Goal: Information Seeking & Learning: Learn about a topic

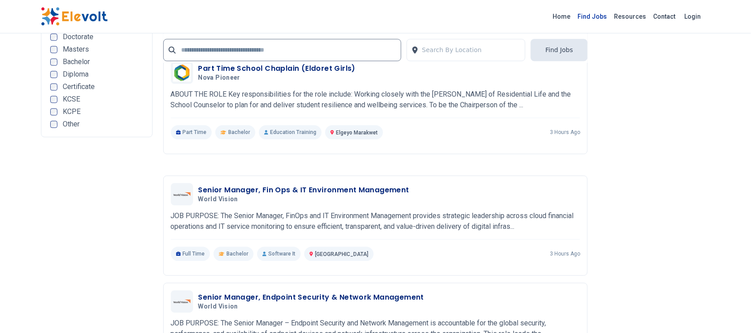
scroll to position [1558, 0]
click at [597, 16] on link "Find Jobs" at bounding box center [593, 16] width 37 height 14
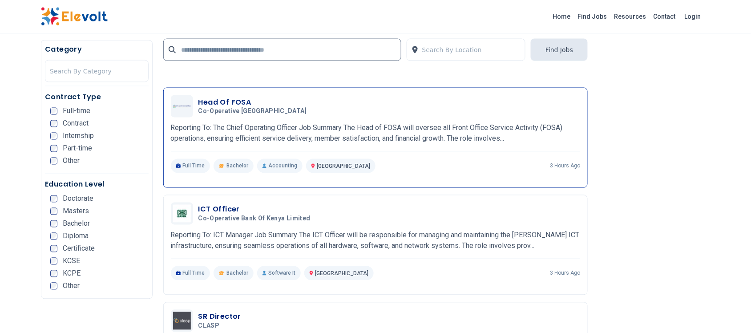
scroll to position [1391, 0]
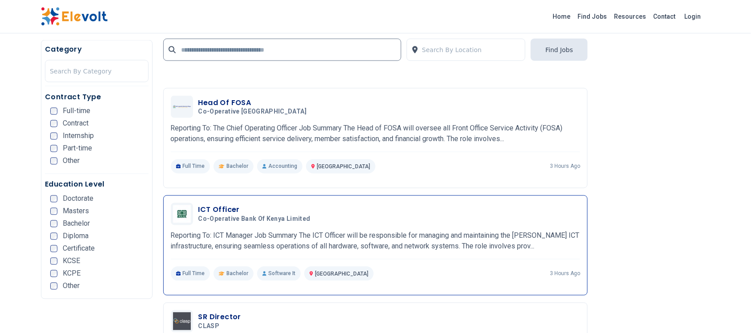
click at [206, 208] on h3 "ICT Officer" at bounding box center [257, 210] width 116 height 11
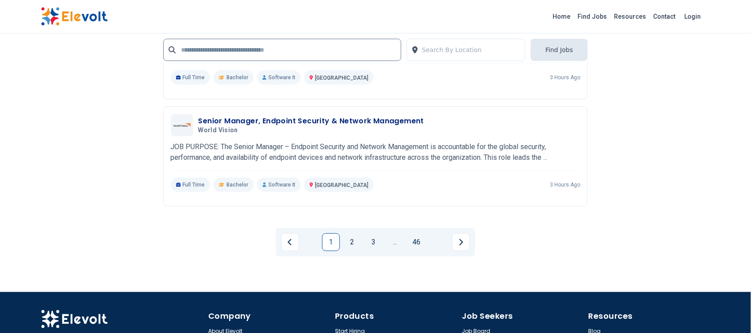
scroll to position [2003, 0]
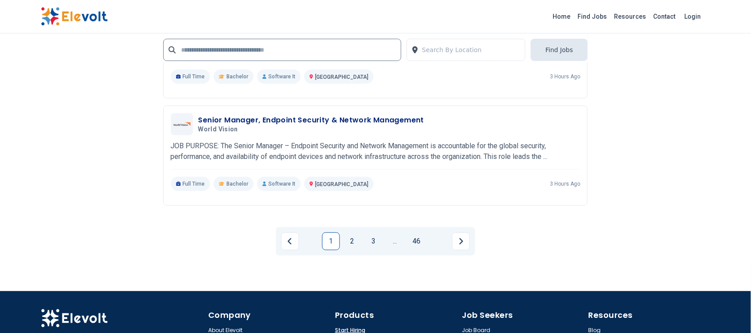
click at [353, 243] on link "2" at bounding box center [353, 241] width 18 height 18
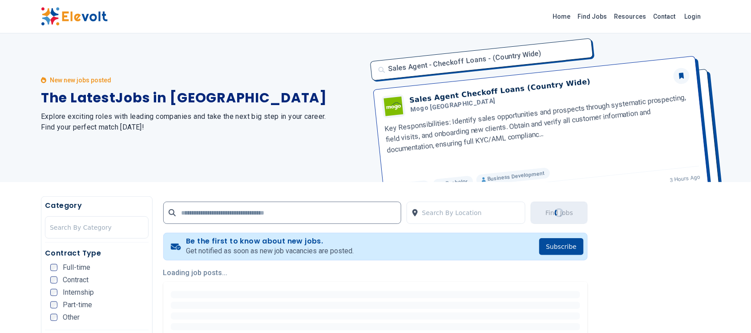
scroll to position [0, 0]
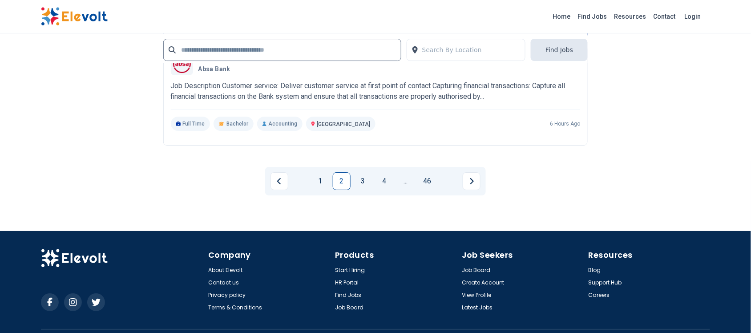
scroll to position [1892, 0]
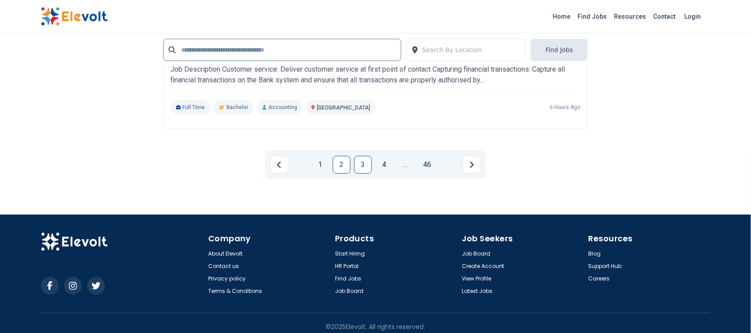
click at [369, 163] on link "3" at bounding box center [363, 165] width 18 height 18
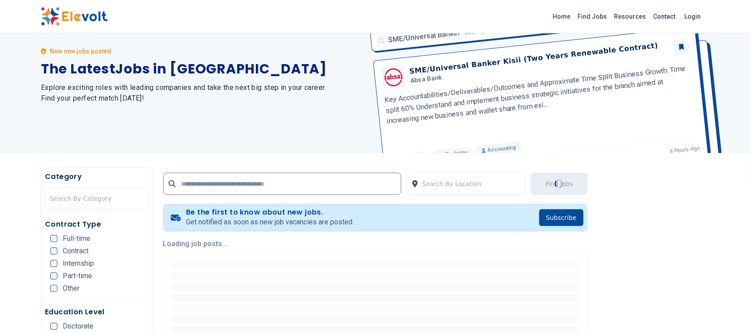
scroll to position [56, 0]
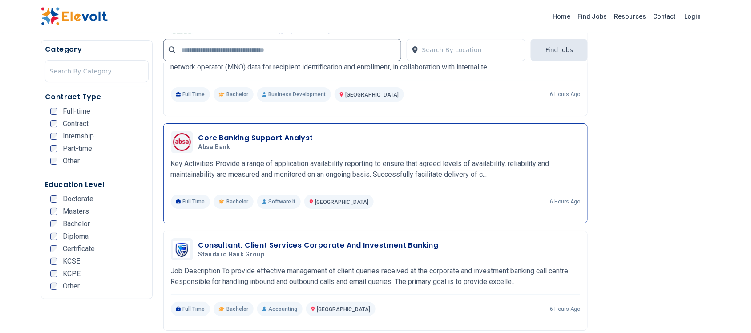
scroll to position [1057, 0]
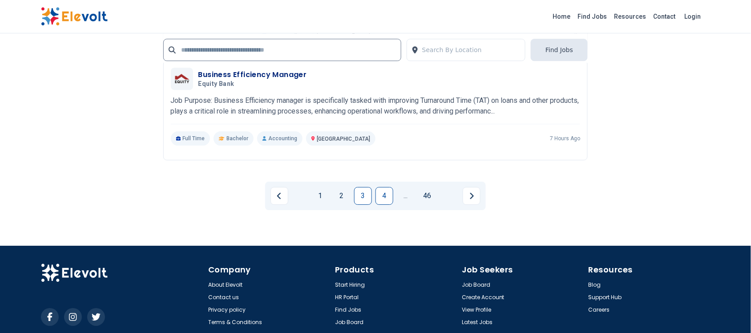
click at [386, 197] on link "4" at bounding box center [385, 196] width 18 height 18
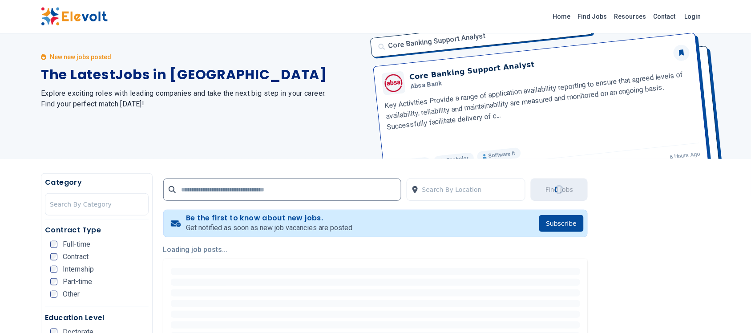
scroll to position [0, 0]
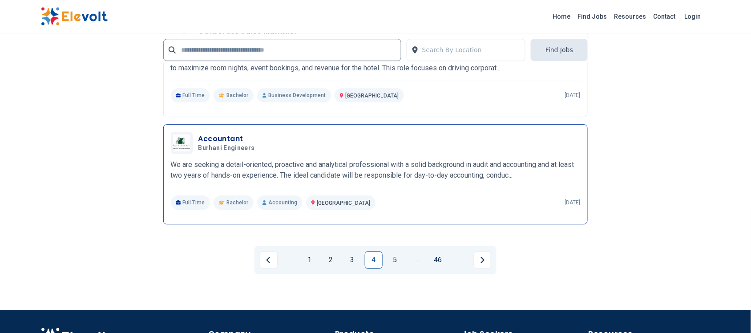
scroll to position [1781, 0]
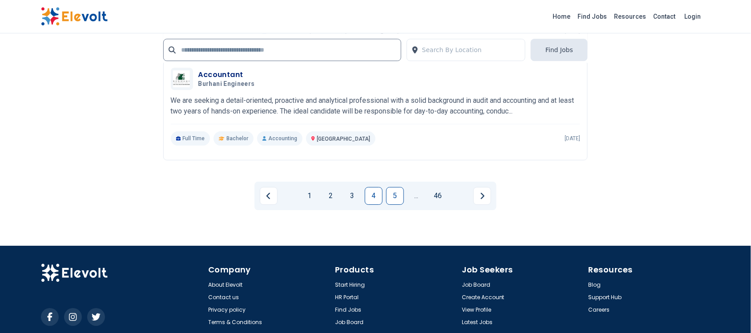
click at [399, 193] on link "5" at bounding box center [395, 196] width 18 height 18
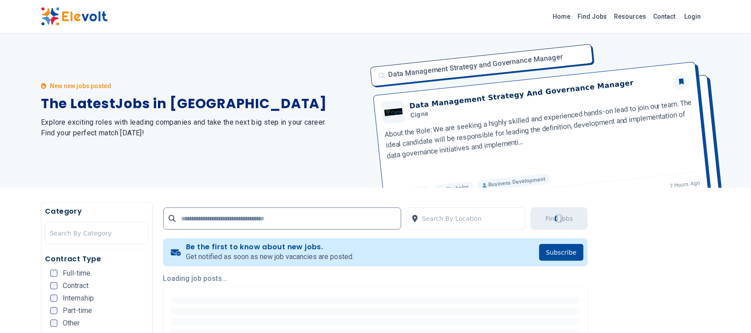
scroll to position [0, 0]
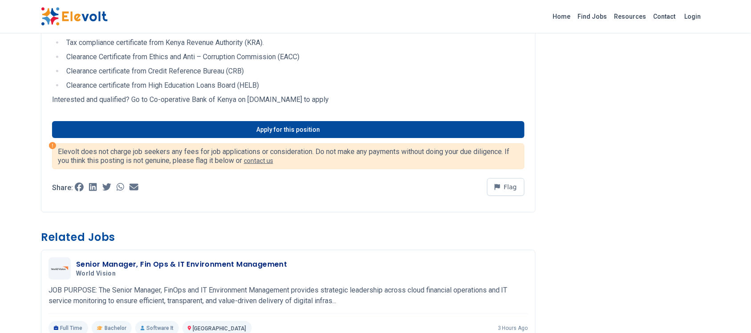
scroll to position [946, 0]
